Goal: Task Accomplishment & Management: Manage account settings

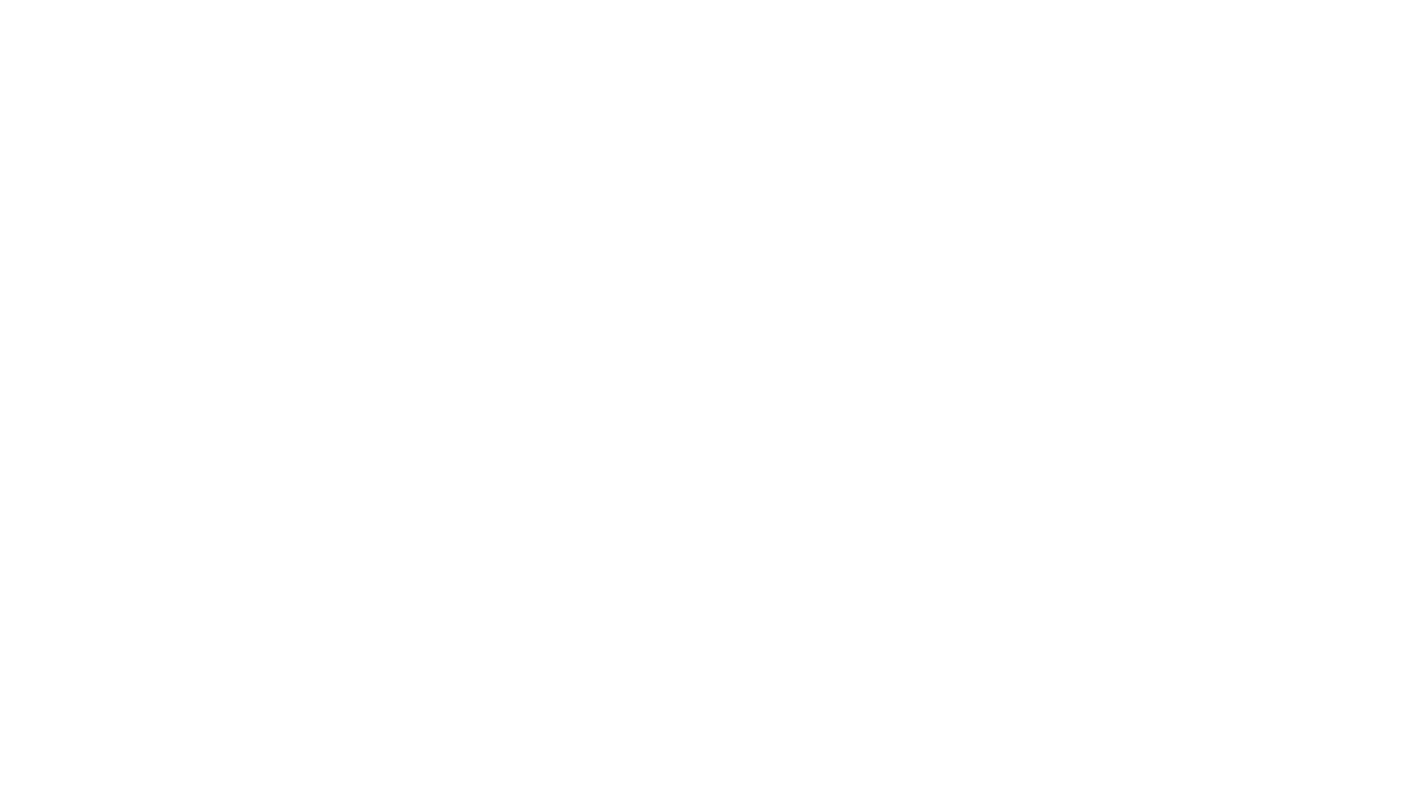
click at [728, 0] on html at bounding box center [708, 0] width 1416 height 0
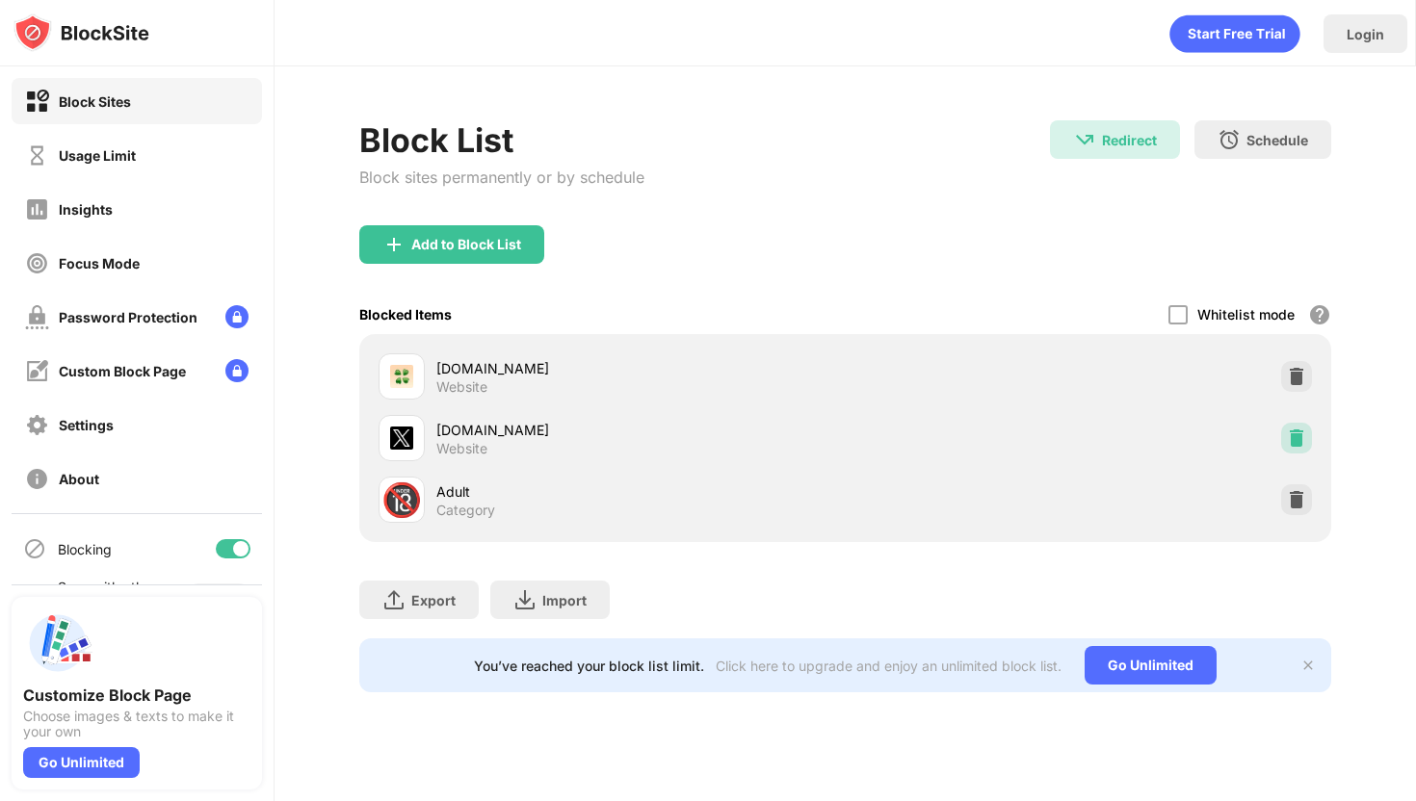
click at [1300, 444] on img at bounding box center [1296, 438] width 19 height 19
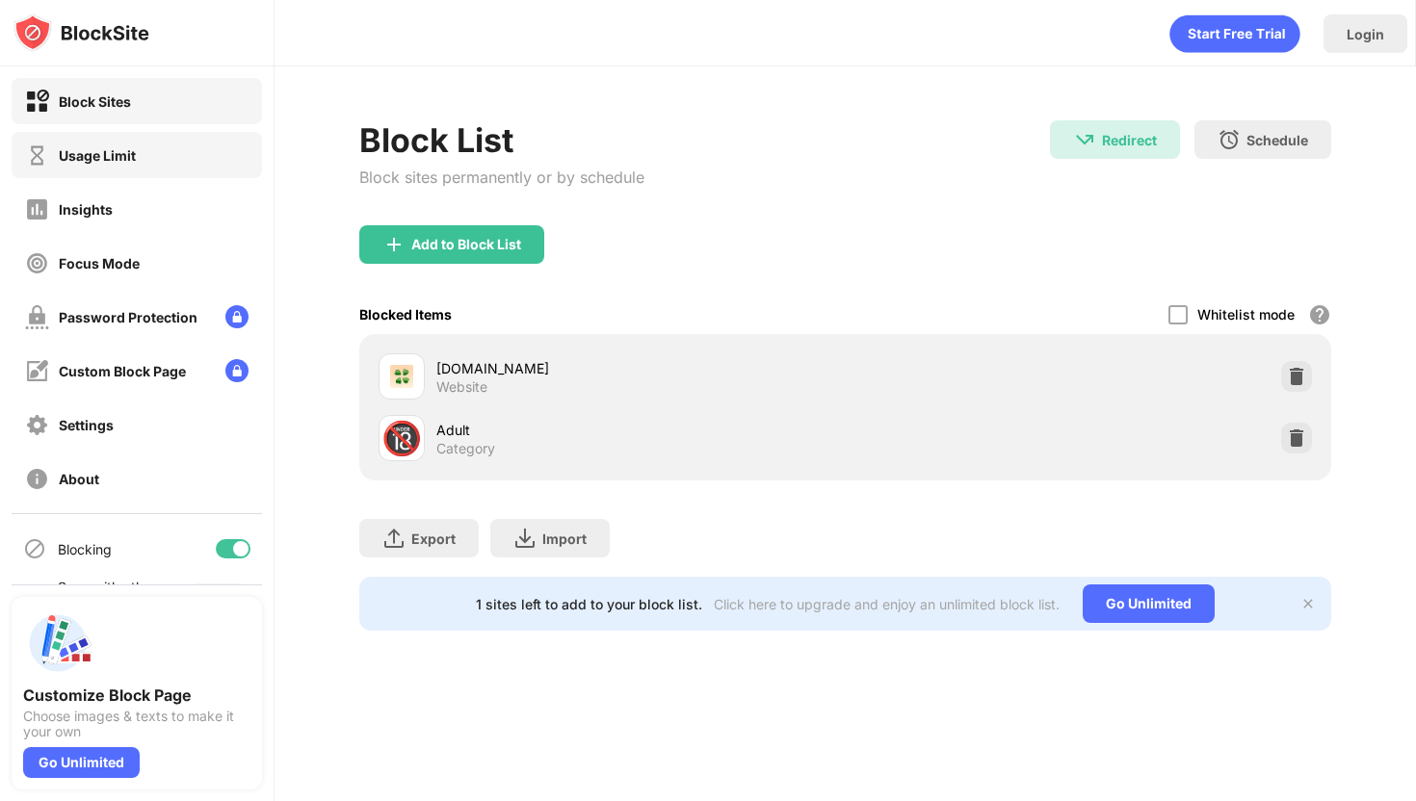
click at [114, 167] on div "Usage Limit" at bounding box center [80, 156] width 111 height 24
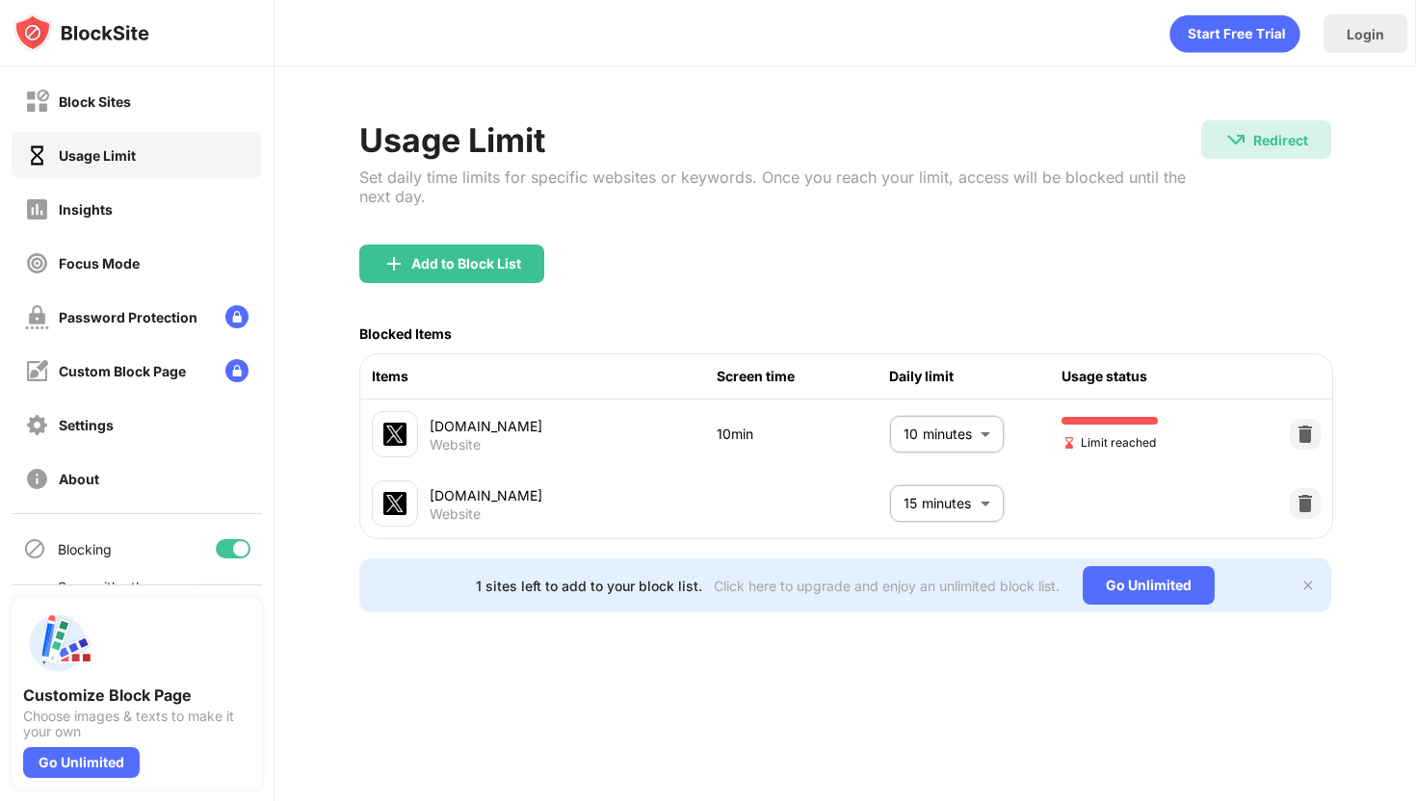
click at [939, 434] on body "Block Sites Usage Limit Insights Focus Mode Password Protection Custom Block Pa…" at bounding box center [708, 400] width 1416 height 801
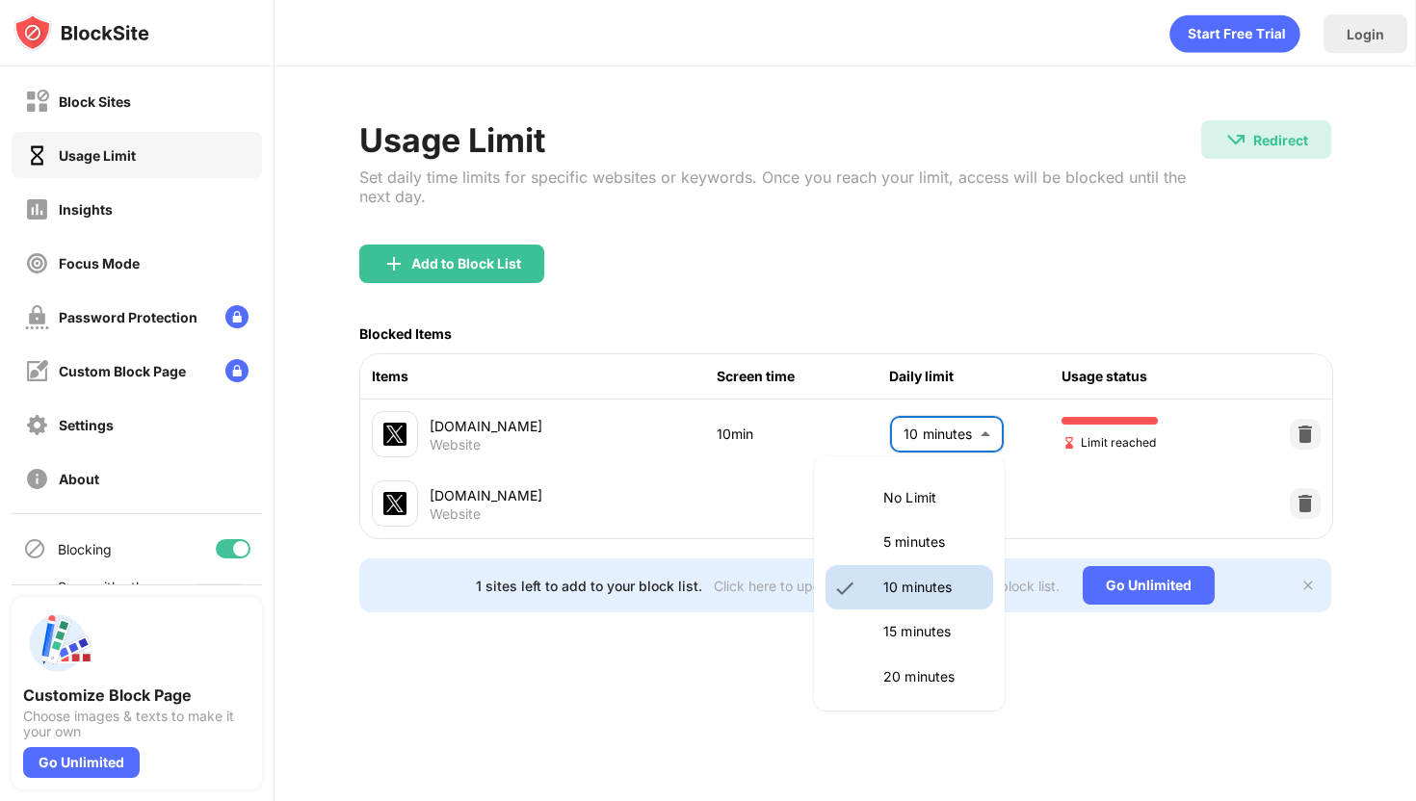
click at [922, 539] on p "5 minutes" at bounding box center [932, 542] width 98 height 21
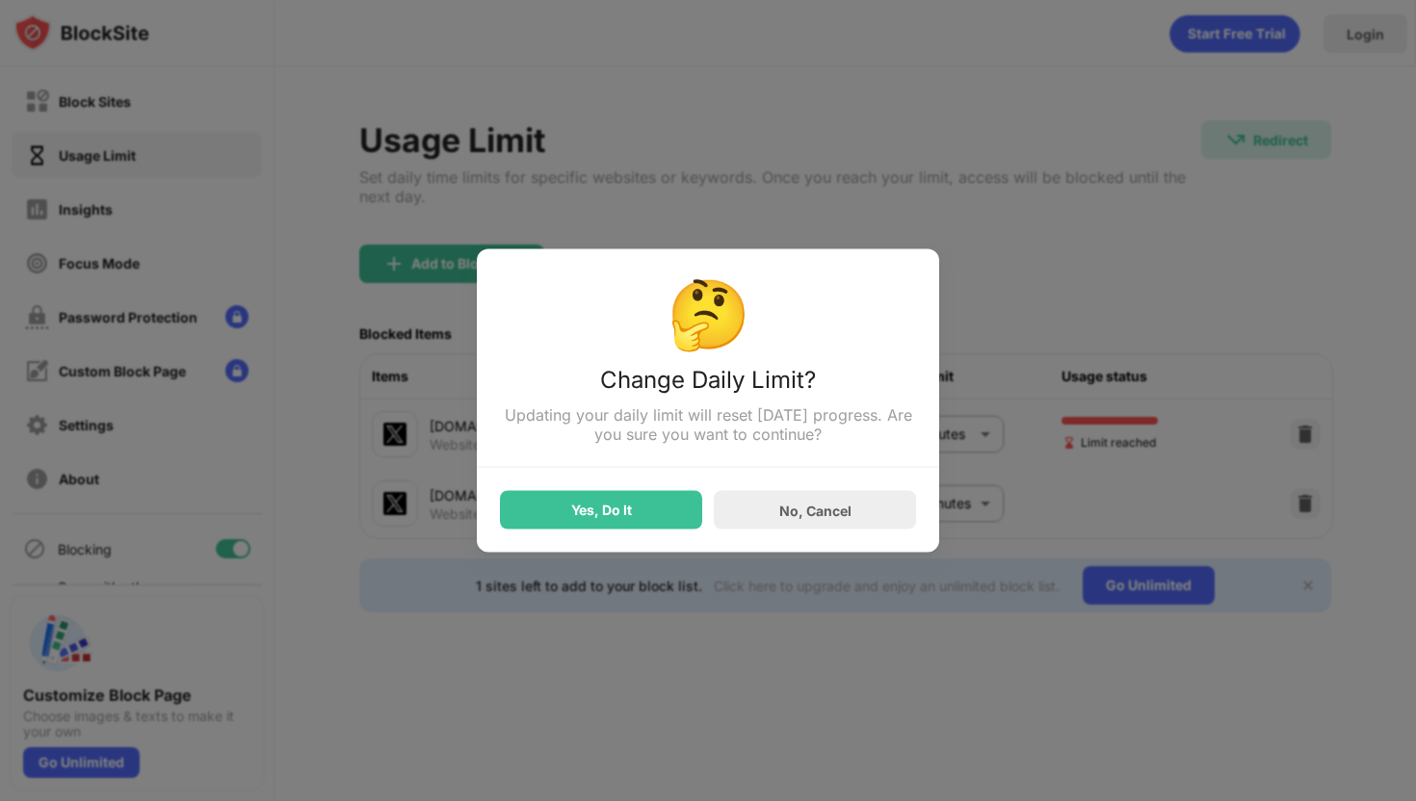
click at [610, 507] on div "Yes, Do It" at bounding box center [601, 510] width 61 height 15
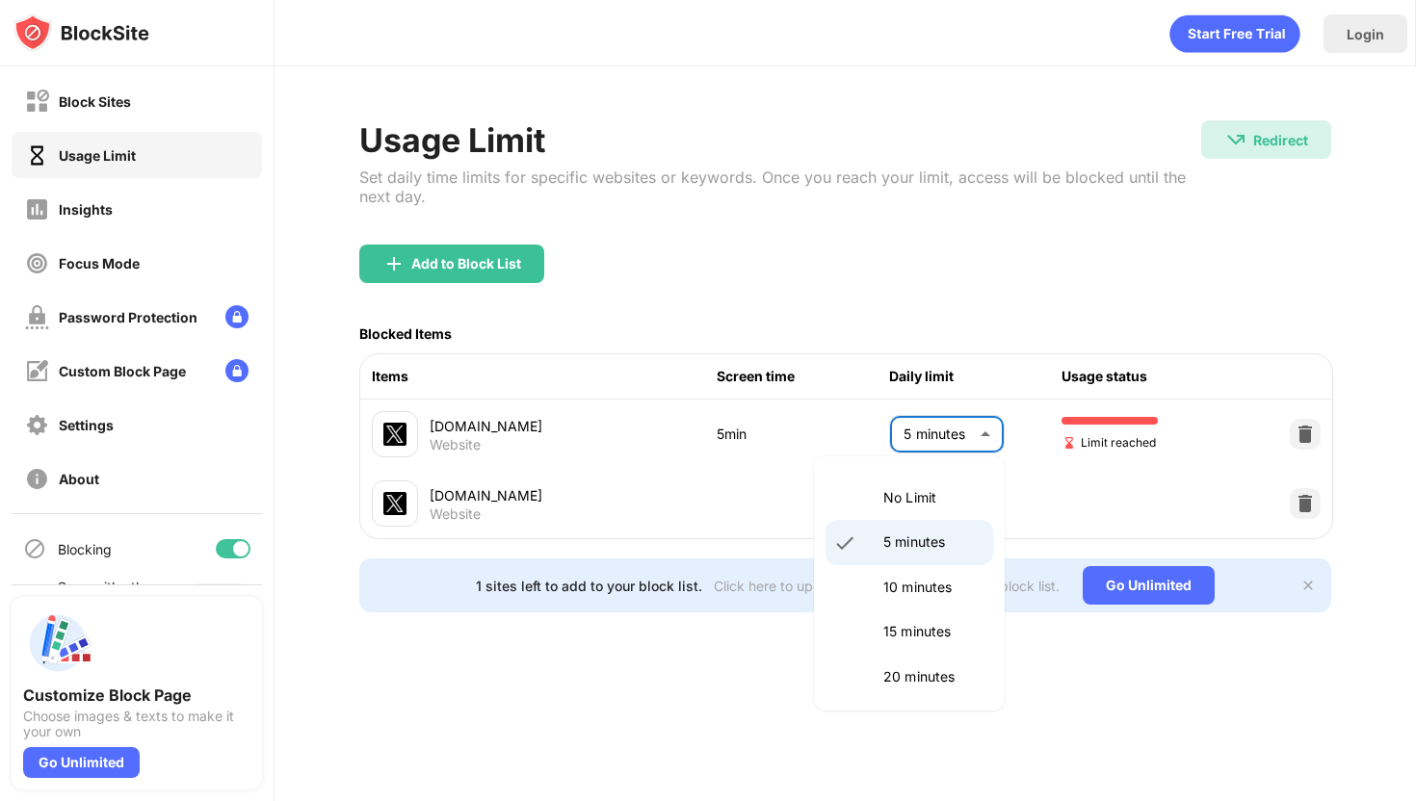
click at [919, 438] on body "Block Sites Usage Limit Insights Focus Mode Password Protection Custom Block Pa…" at bounding box center [708, 400] width 1416 height 801
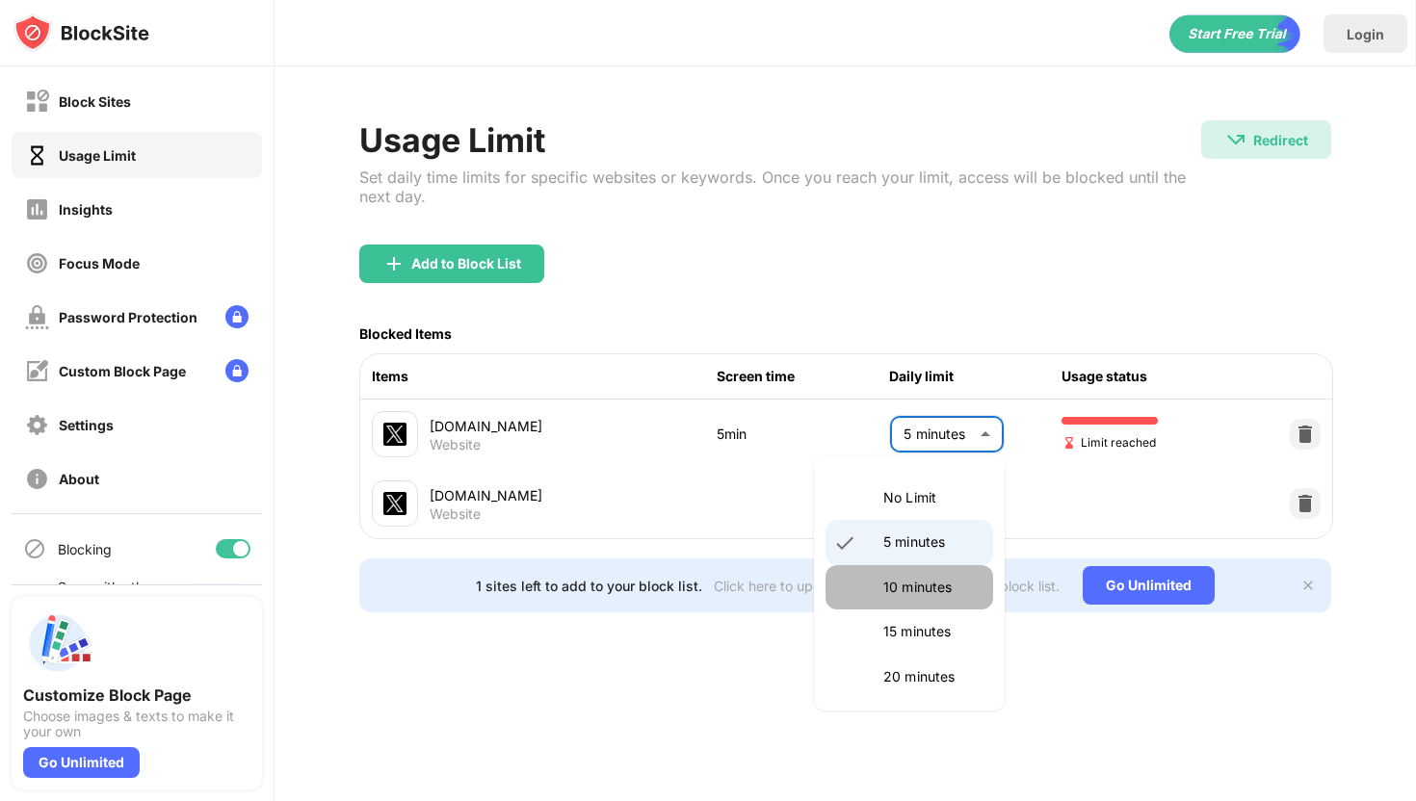
click at [931, 568] on li "10 minutes" at bounding box center [910, 587] width 168 height 44
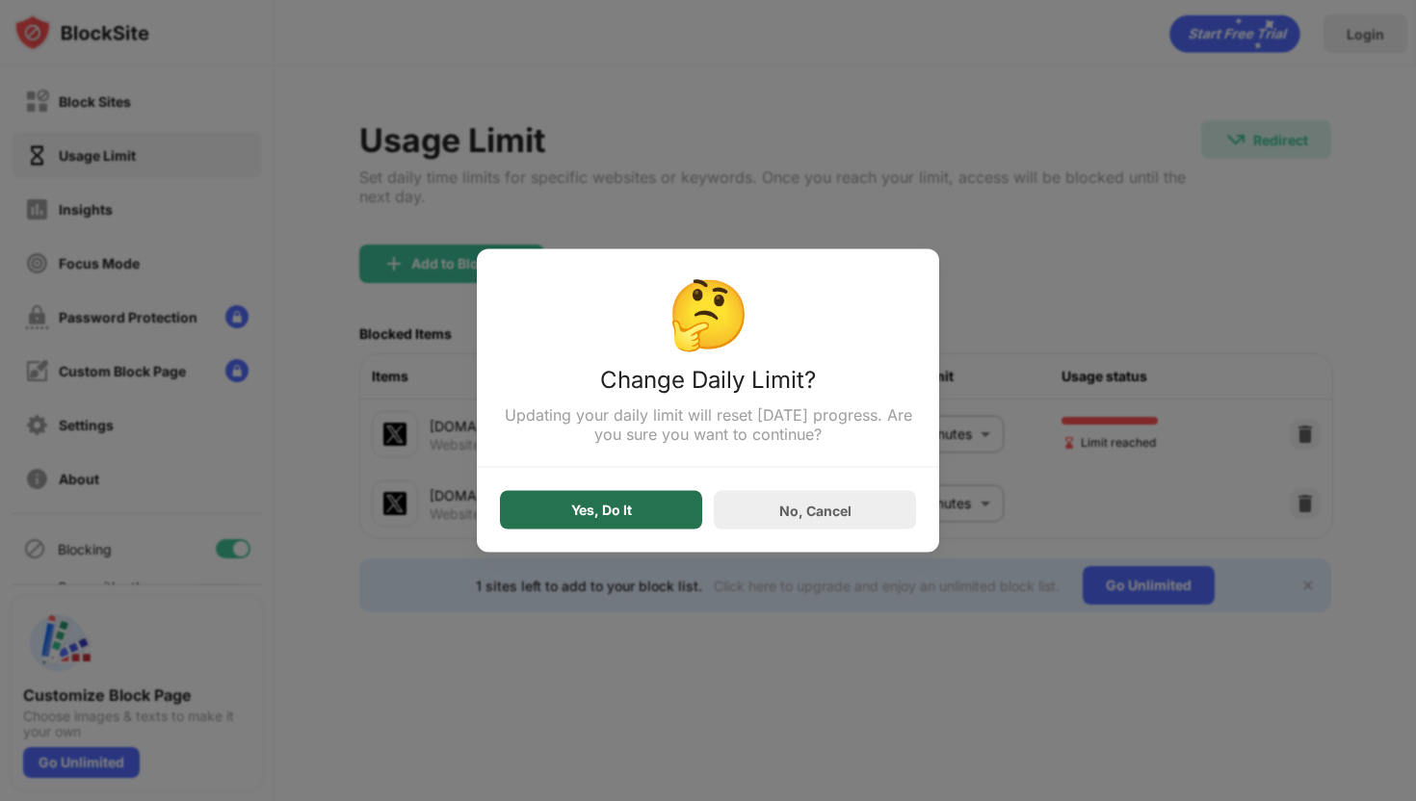
click at [616, 513] on div "Yes, Do It" at bounding box center [601, 510] width 61 height 15
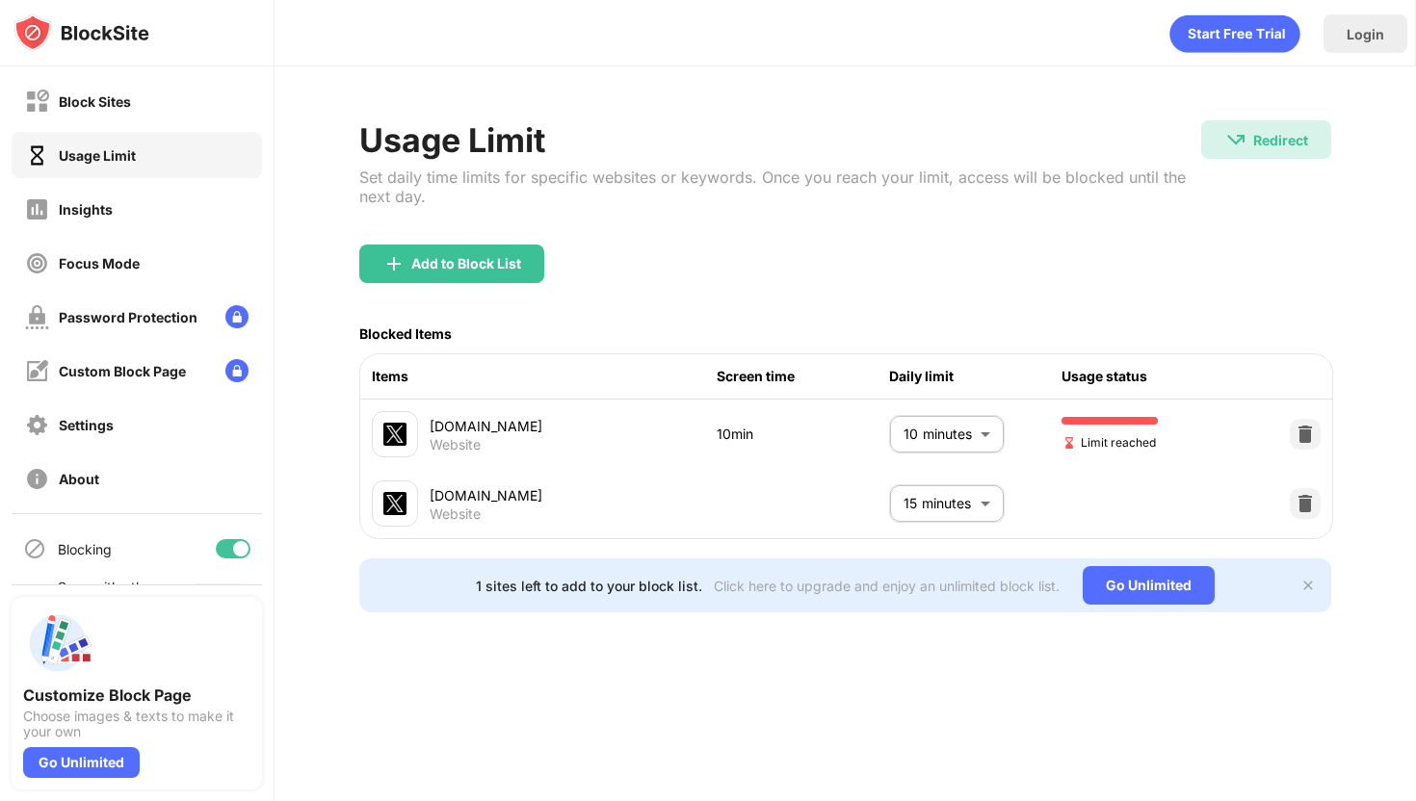
click at [922, 453] on body "Block Sites Usage Limit Insights Focus Mode Password Protection Custom Block Pa…" at bounding box center [708, 400] width 1416 height 801
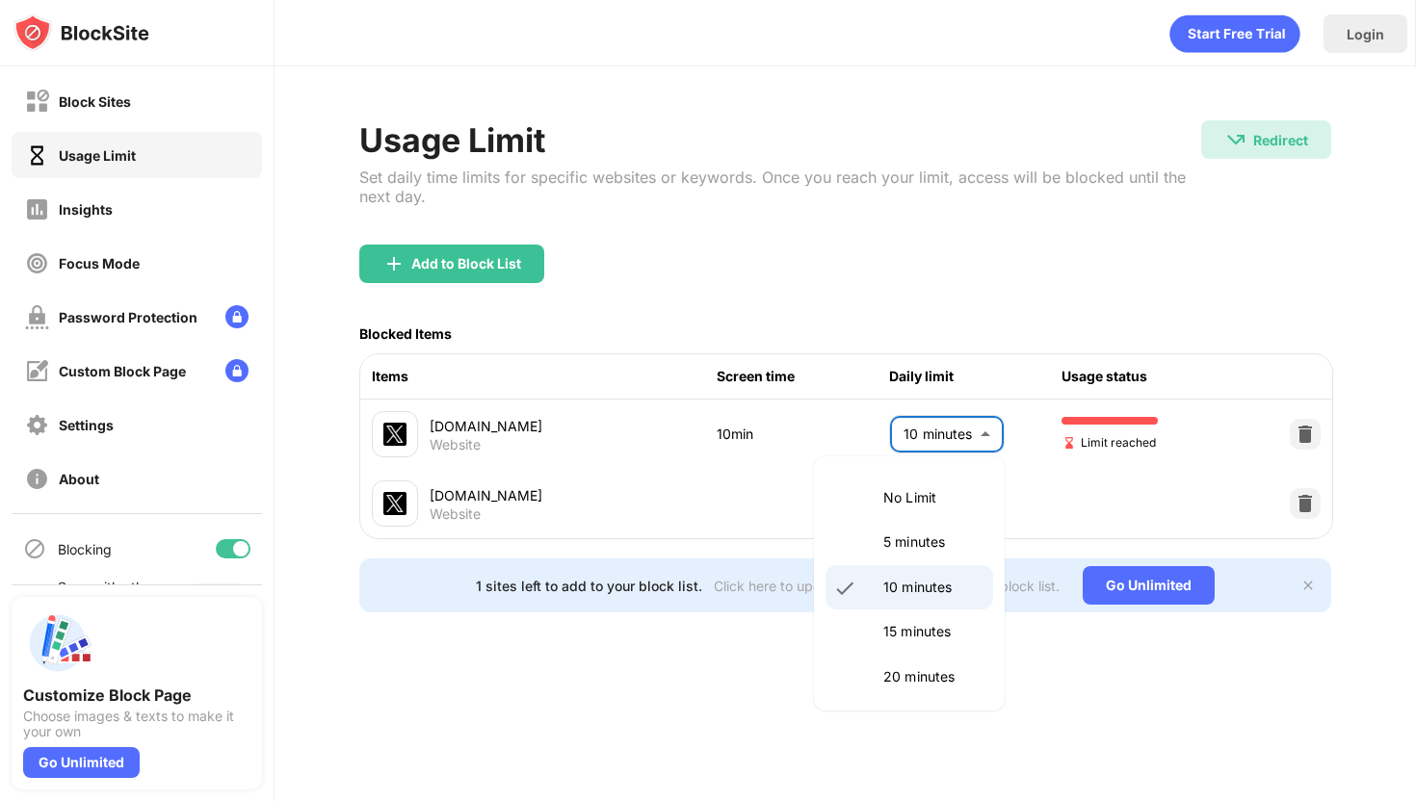
click at [923, 547] on p "5 minutes" at bounding box center [932, 542] width 98 height 21
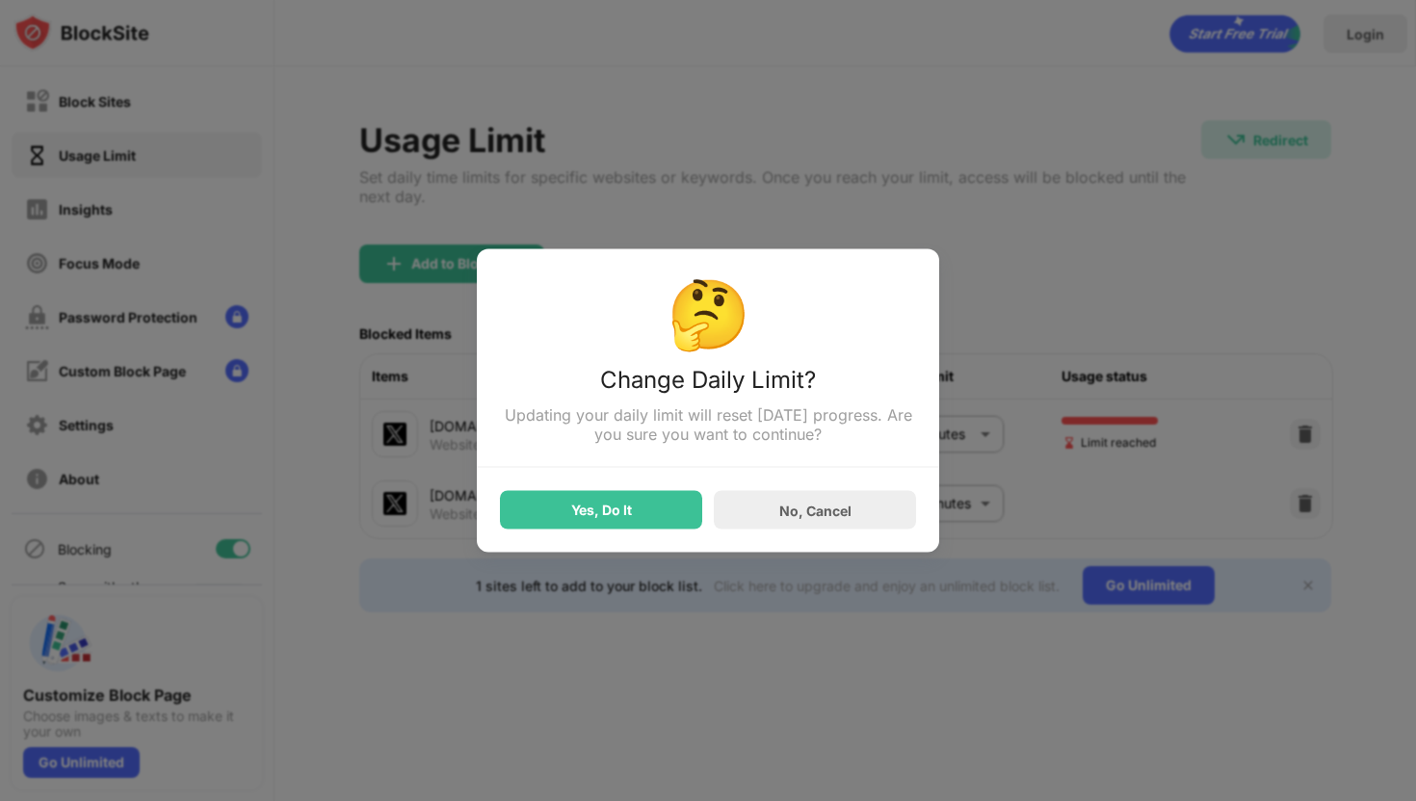
click at [558, 514] on div "Yes, Do It" at bounding box center [601, 510] width 202 height 39
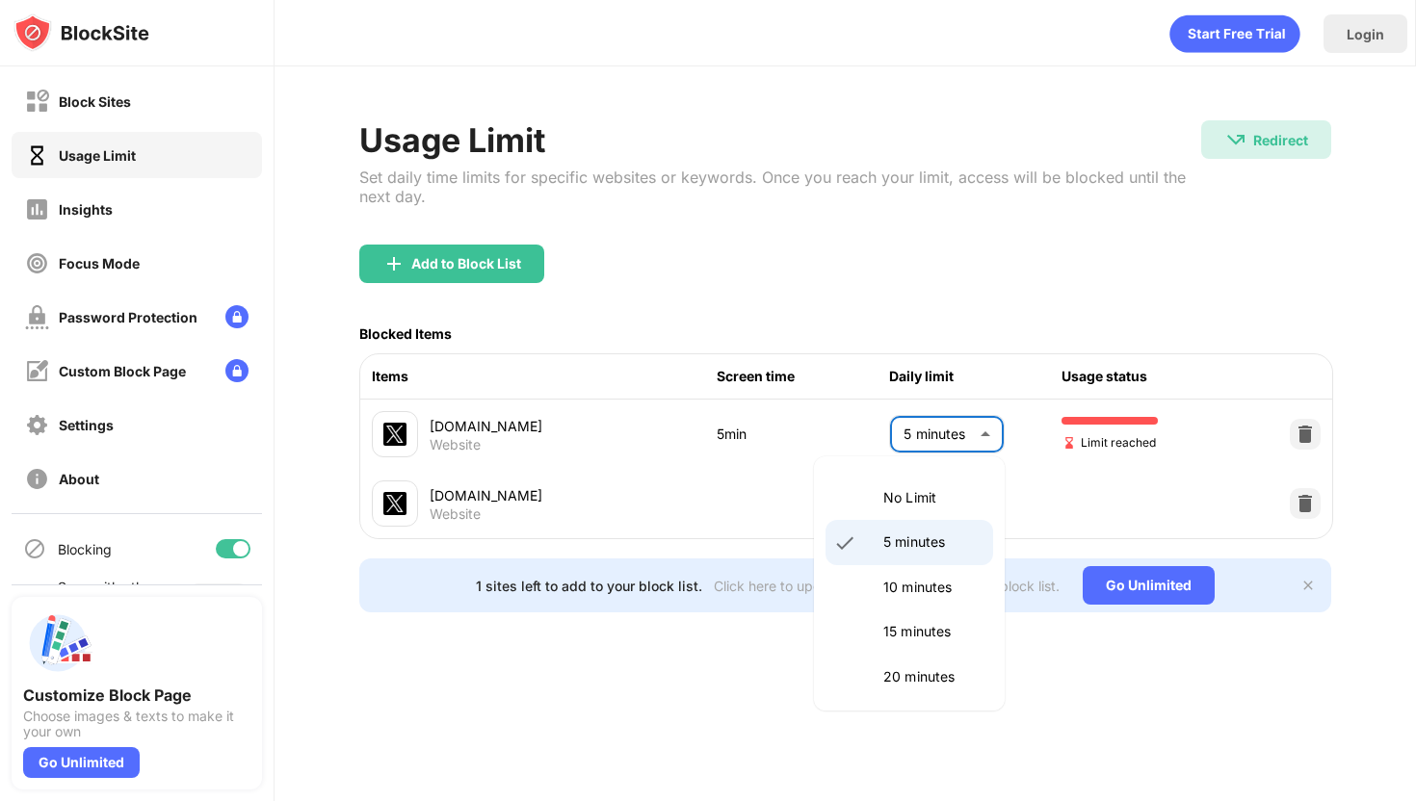
click at [940, 444] on body "Block Sites Usage Limit Insights Focus Mode Password Protection Custom Block Pa…" at bounding box center [708, 400] width 1416 height 801
click at [917, 585] on p "10 minutes" at bounding box center [932, 587] width 98 height 21
type input "**"
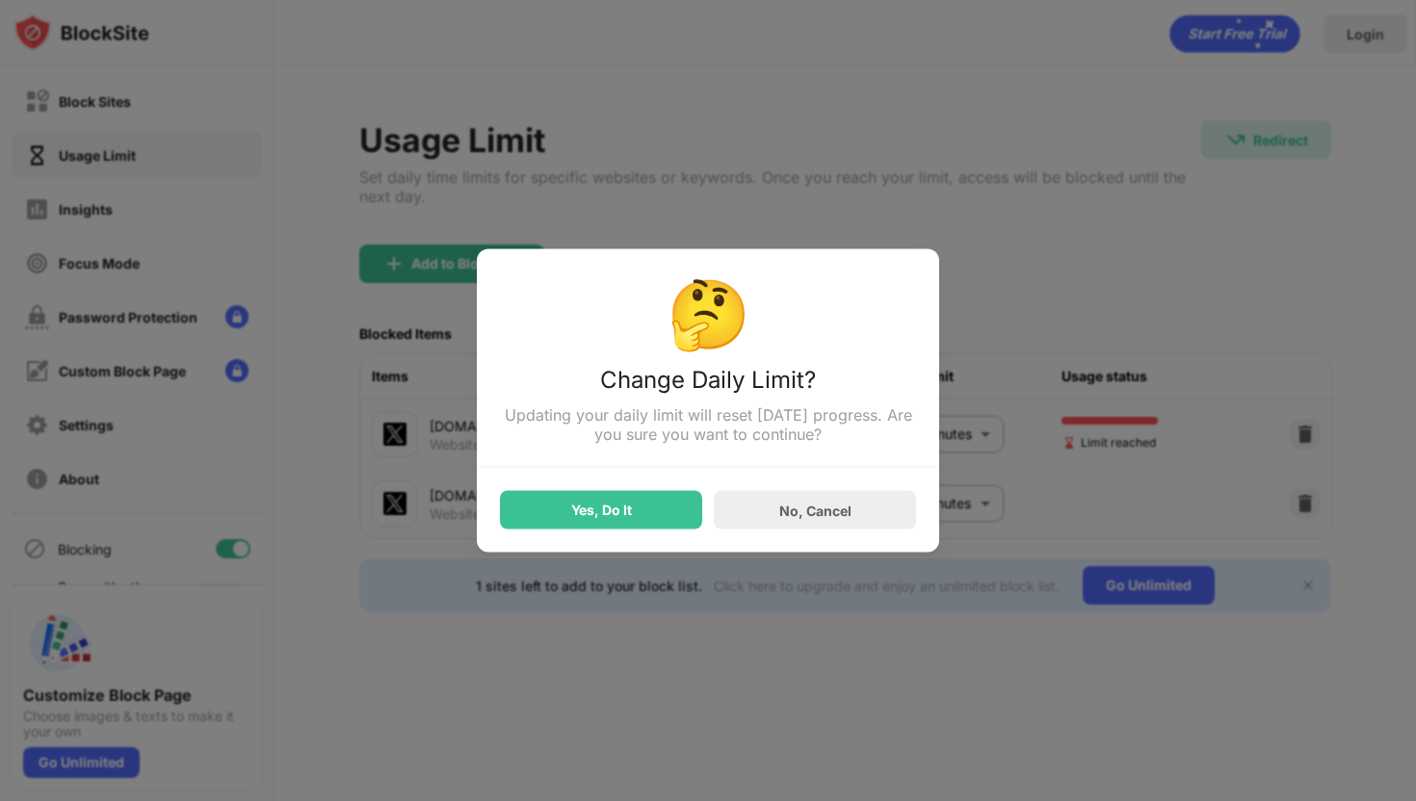
click at [575, 491] on div "Yes, Do It No, Cancel" at bounding box center [708, 499] width 416 height 62
click at [576, 518] on div "Yes, Do It" at bounding box center [601, 510] width 61 height 15
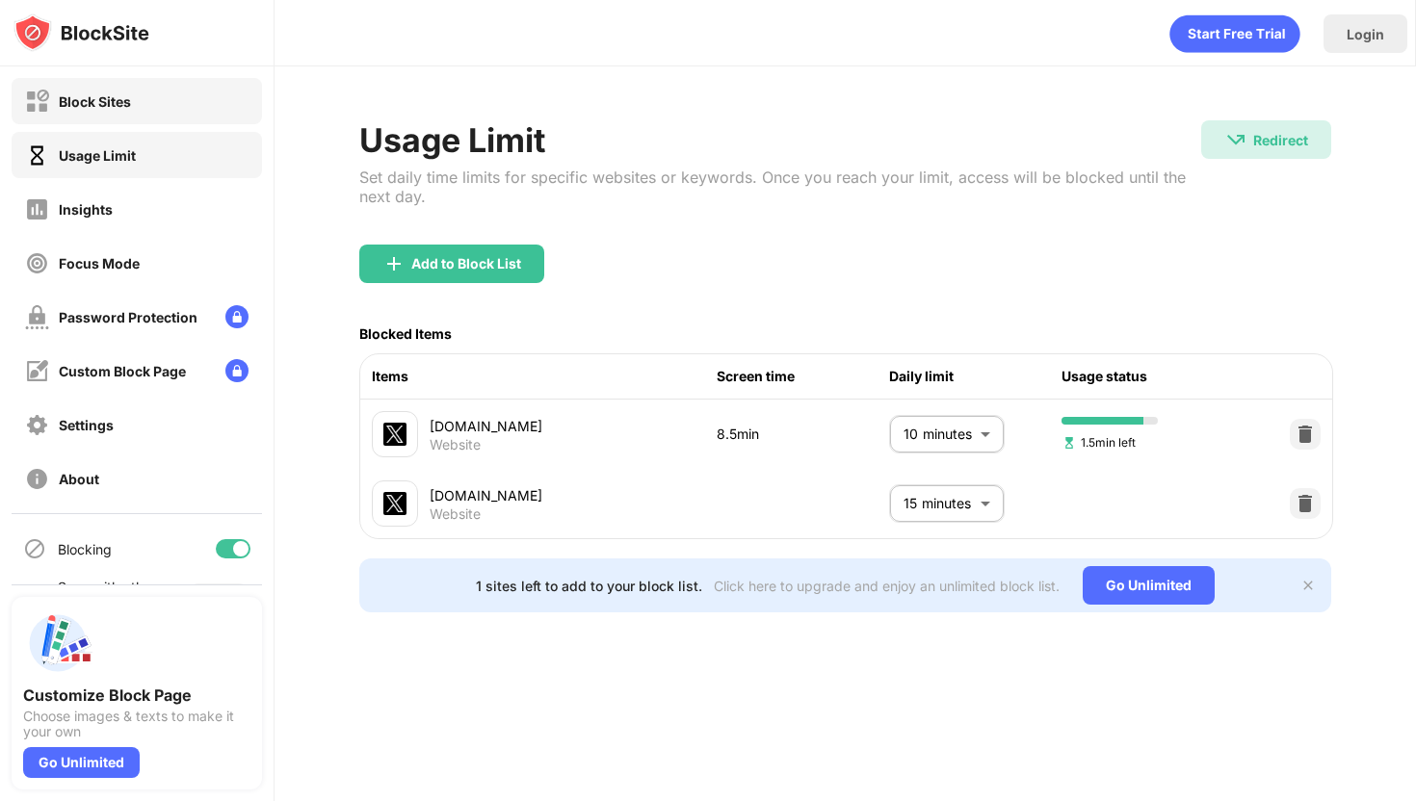
click at [140, 93] on div "Block Sites" at bounding box center [137, 101] width 250 height 46
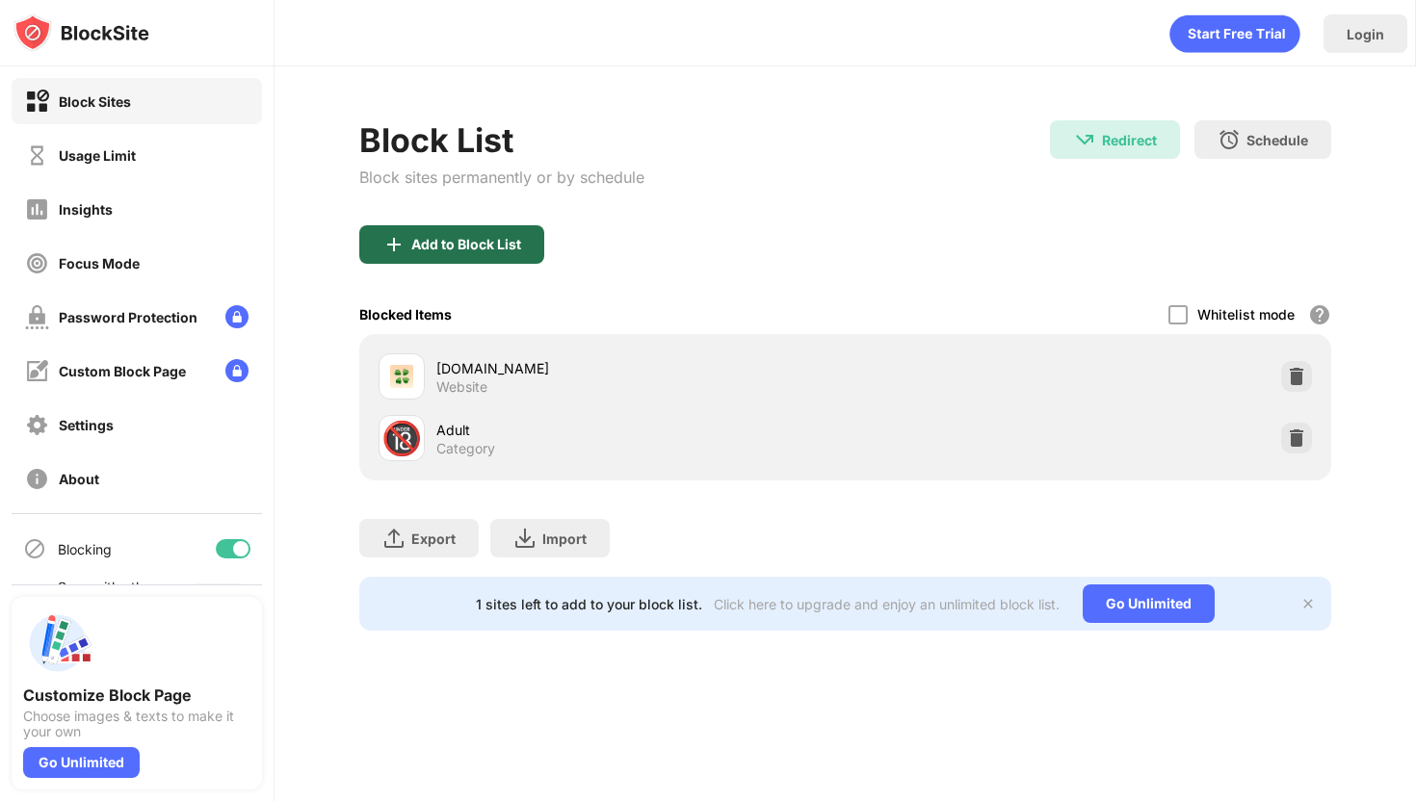
click at [391, 226] on div "Add to Block List" at bounding box center [451, 244] width 185 height 39
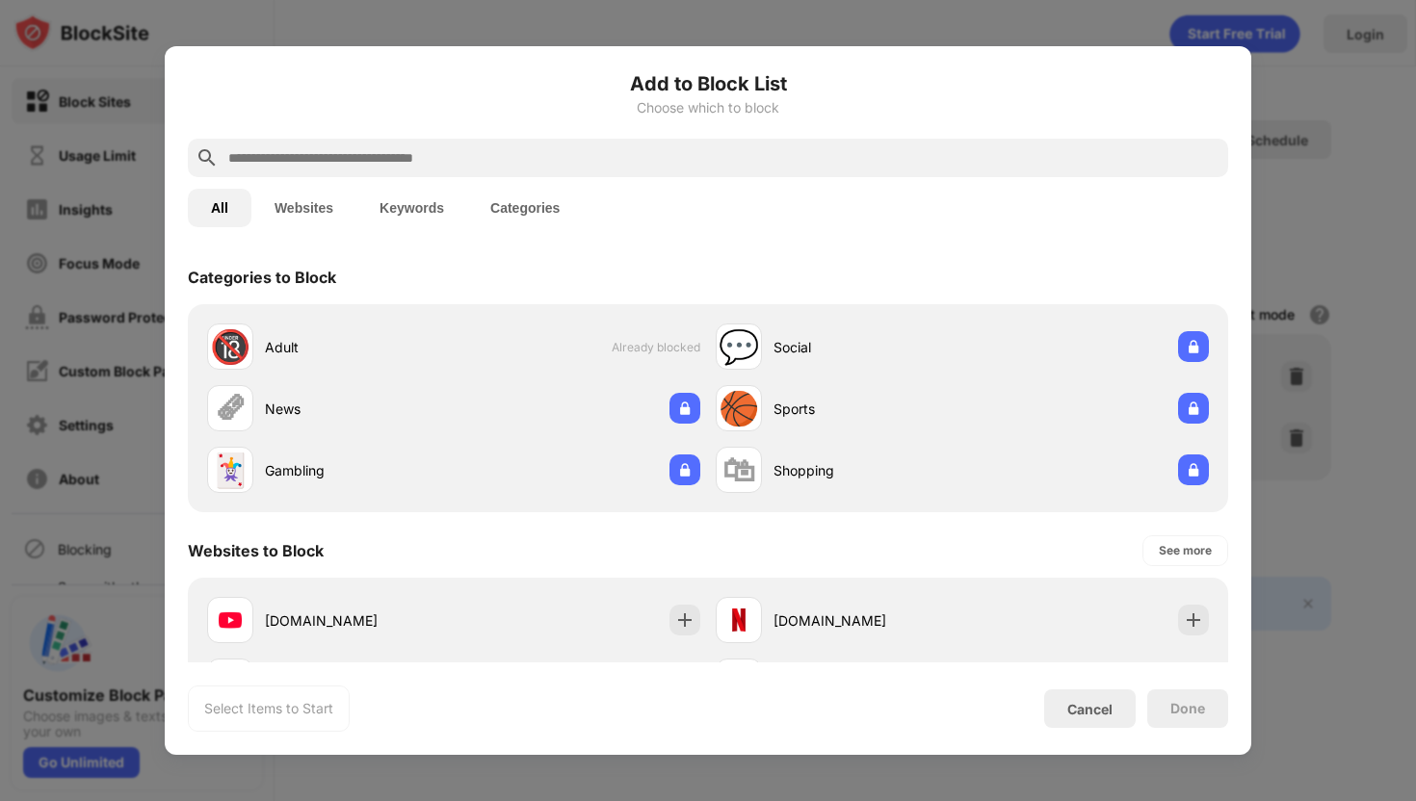
click at [410, 167] on input "text" at bounding box center [723, 157] width 994 height 23
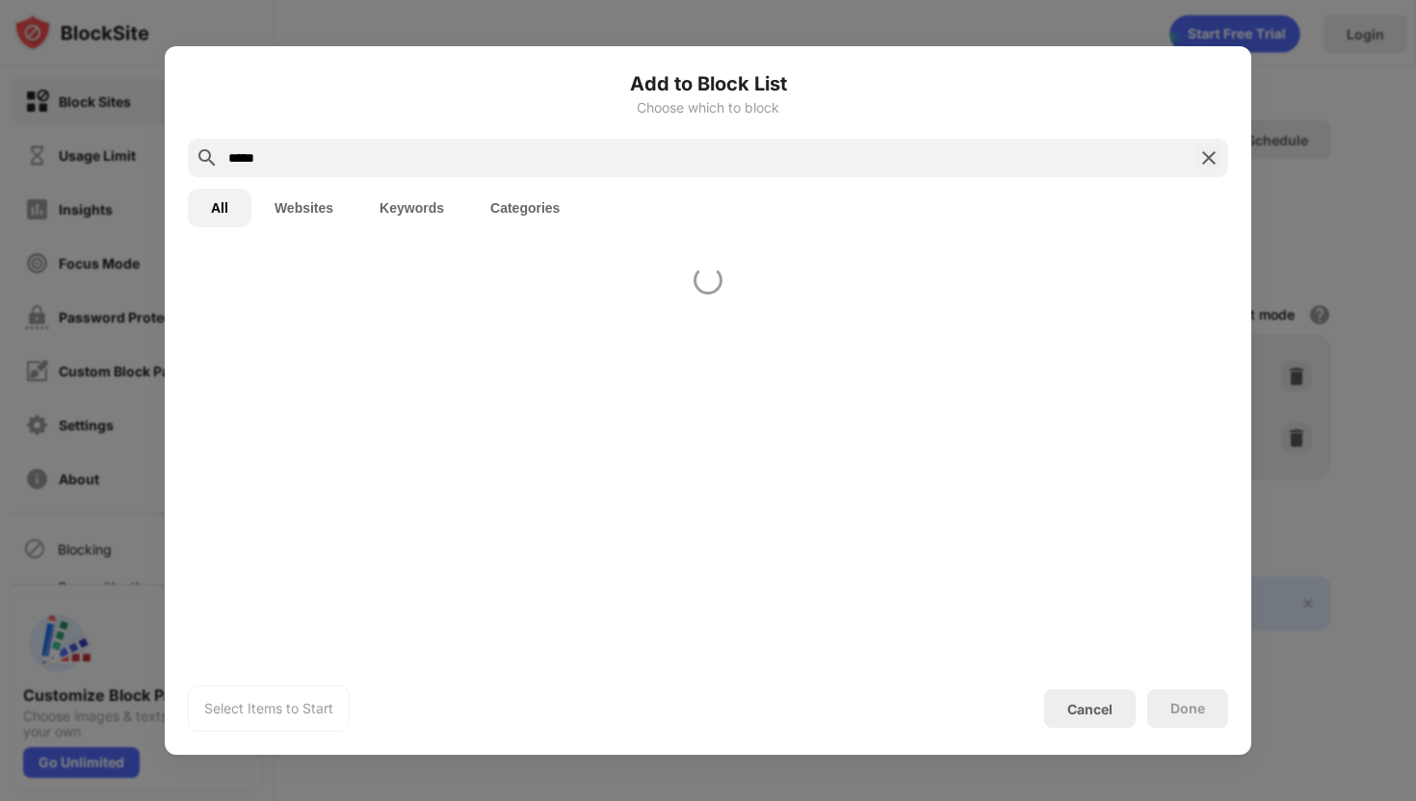
type input "*****"
click at [773, 301] on div at bounding box center [708, 301] width 1040 height 12
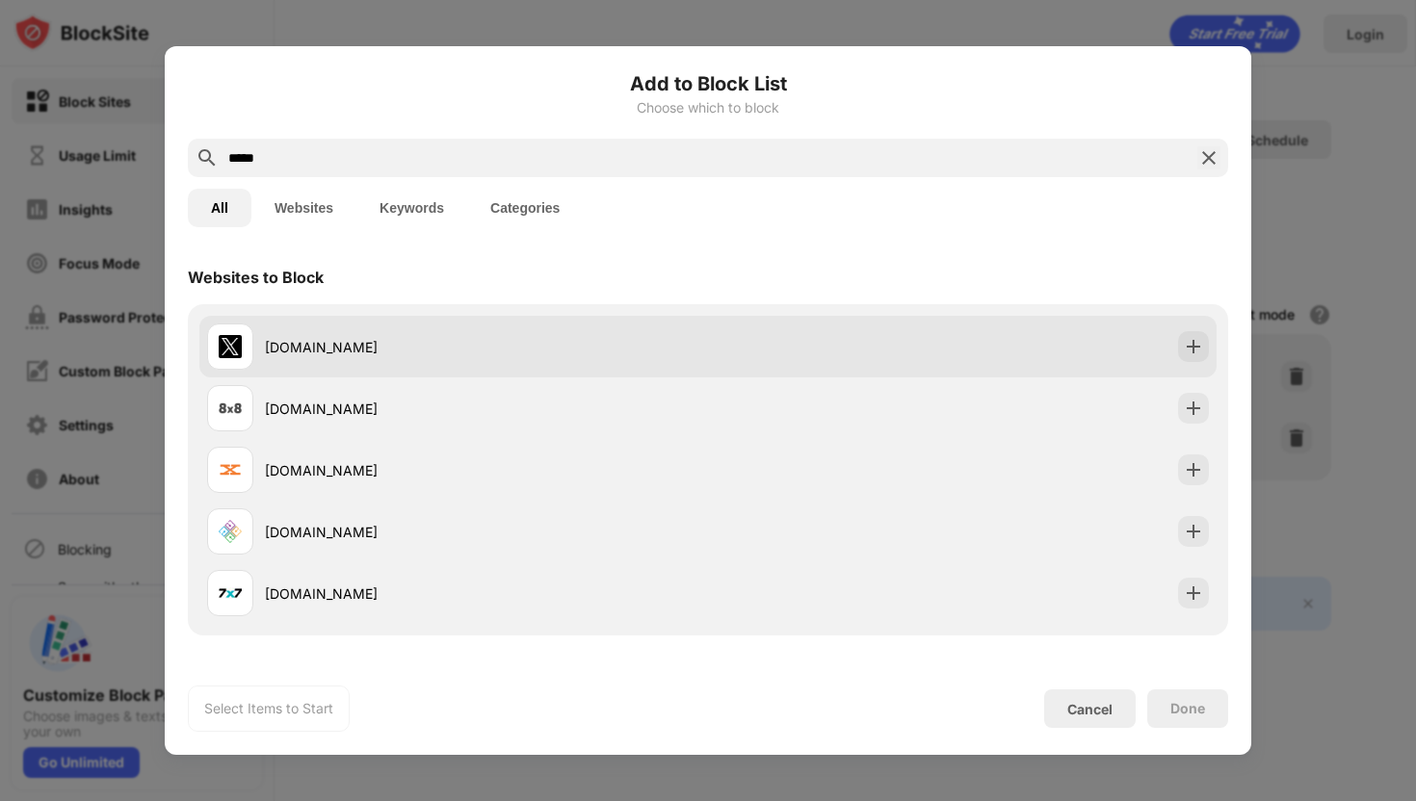
click at [772, 339] on div "[DOMAIN_NAME]" at bounding box center [707, 347] width 1017 height 62
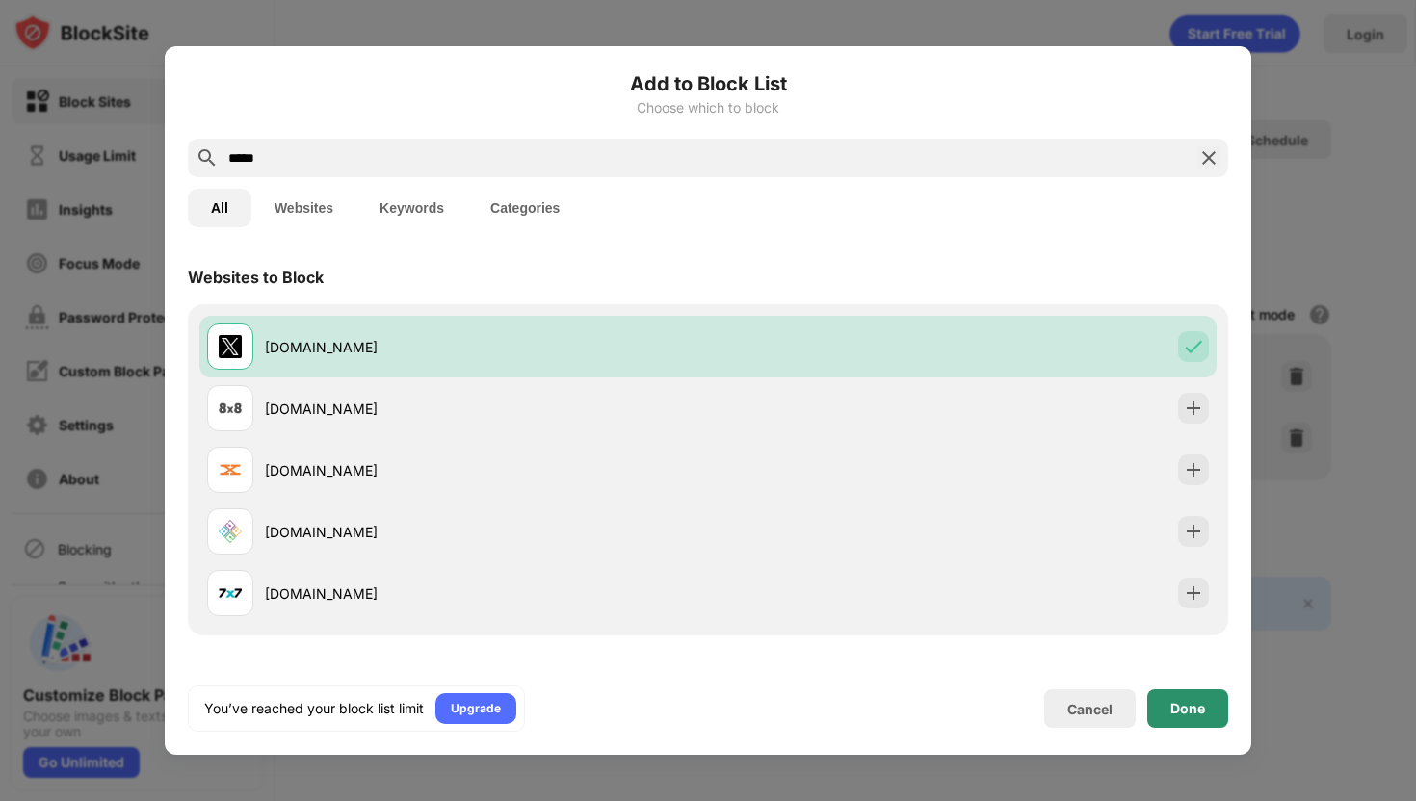
click at [1172, 703] on div "Done" at bounding box center [1187, 708] width 35 height 15
